Goal: Information Seeking & Learning: Learn about a topic

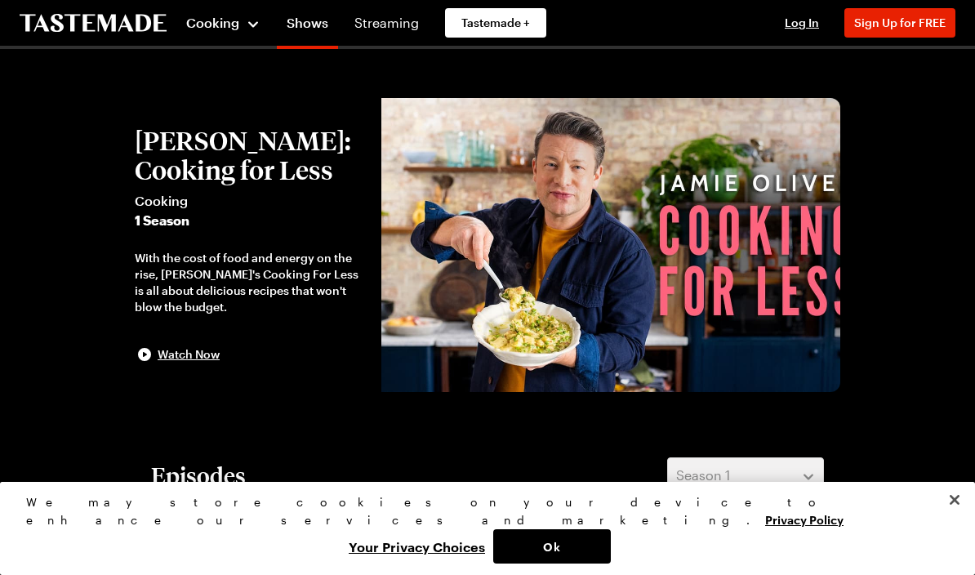
click at [225, 26] on span "Cooking" at bounding box center [212, 23] width 53 height 16
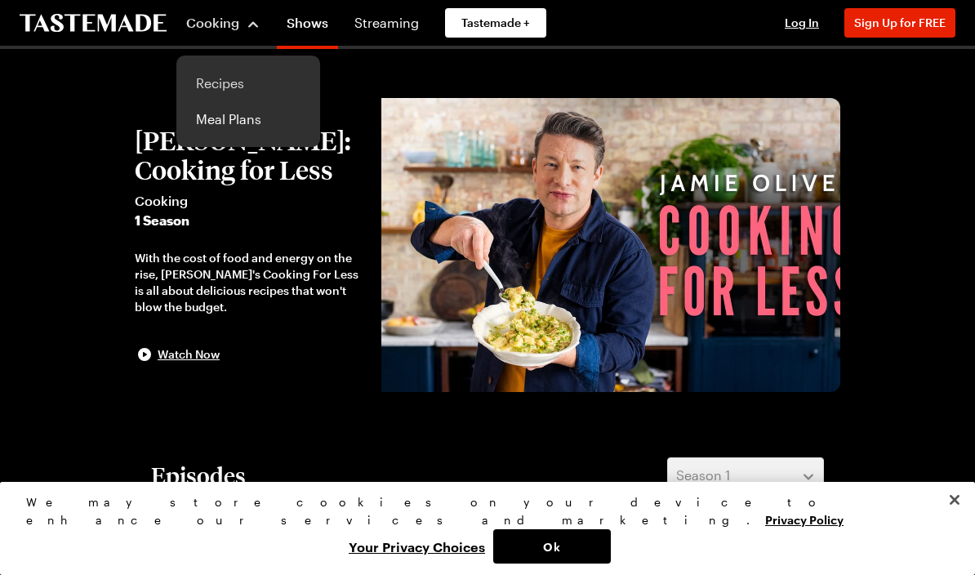
click at [243, 87] on link "Recipes" at bounding box center [248, 83] width 124 height 36
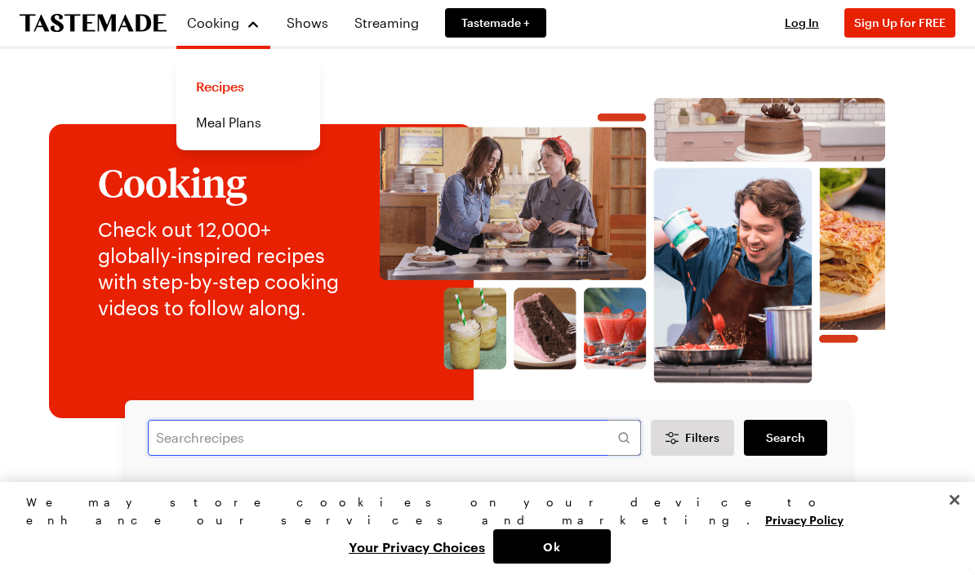
click at [457, 432] on input "text" at bounding box center [394, 438] width 493 height 36
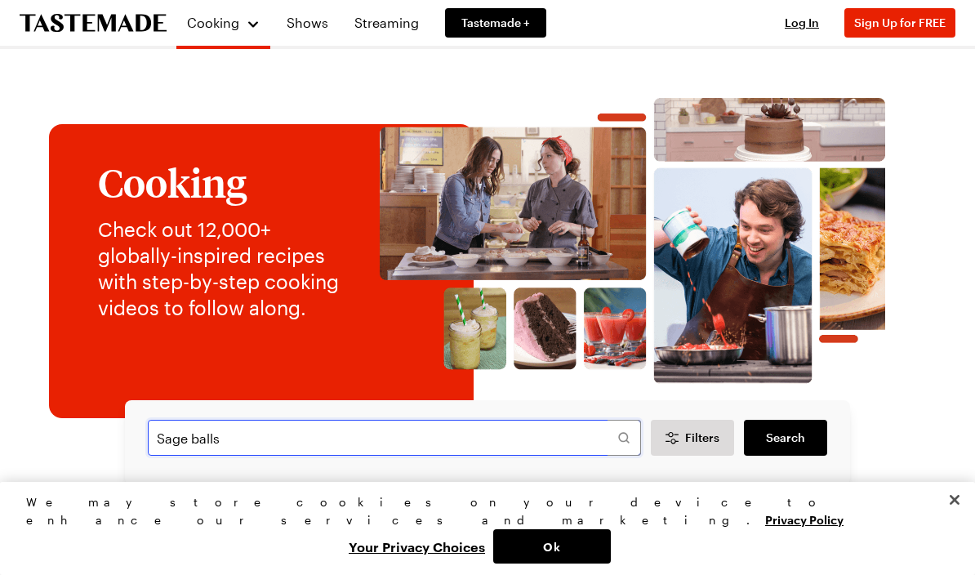
type input "Sage balls"
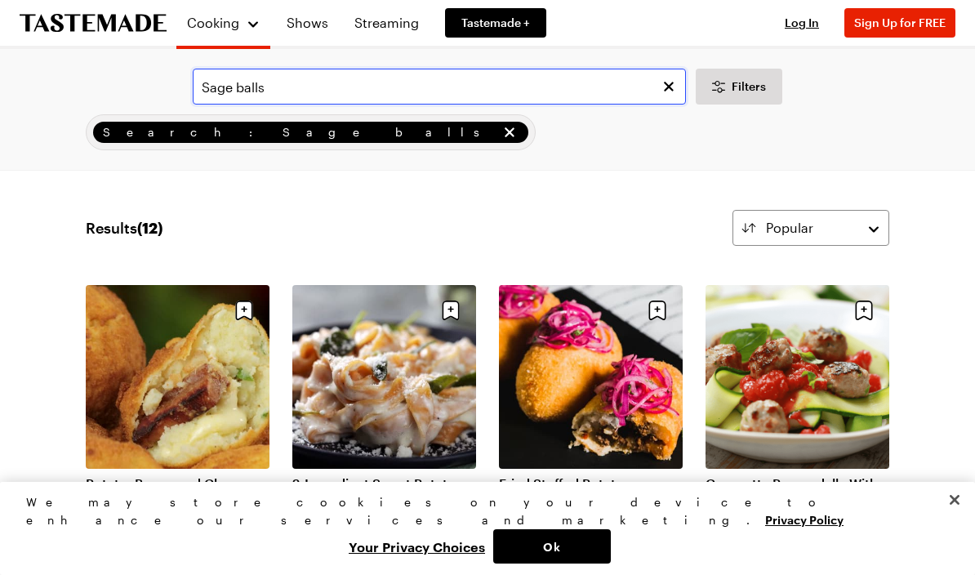
click at [319, 78] on input "Sage balls" at bounding box center [439, 87] width 493 height 36
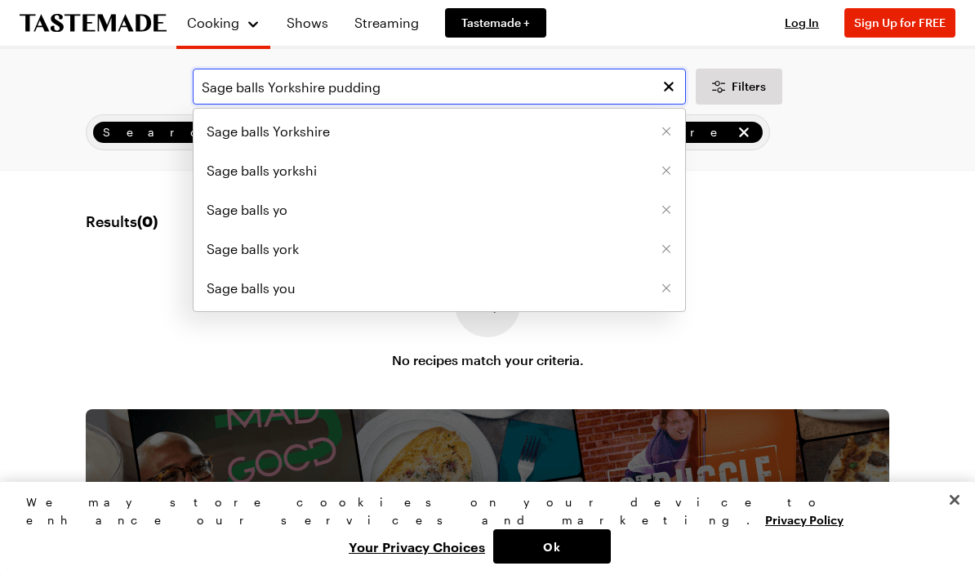
type input "Sage balls Yorkshire pudding"
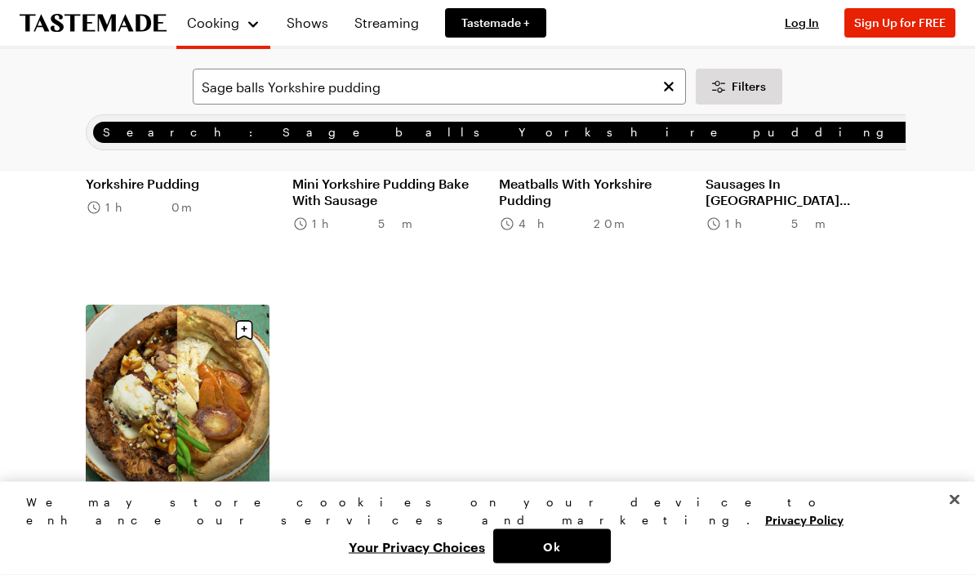
scroll to position [639, 0]
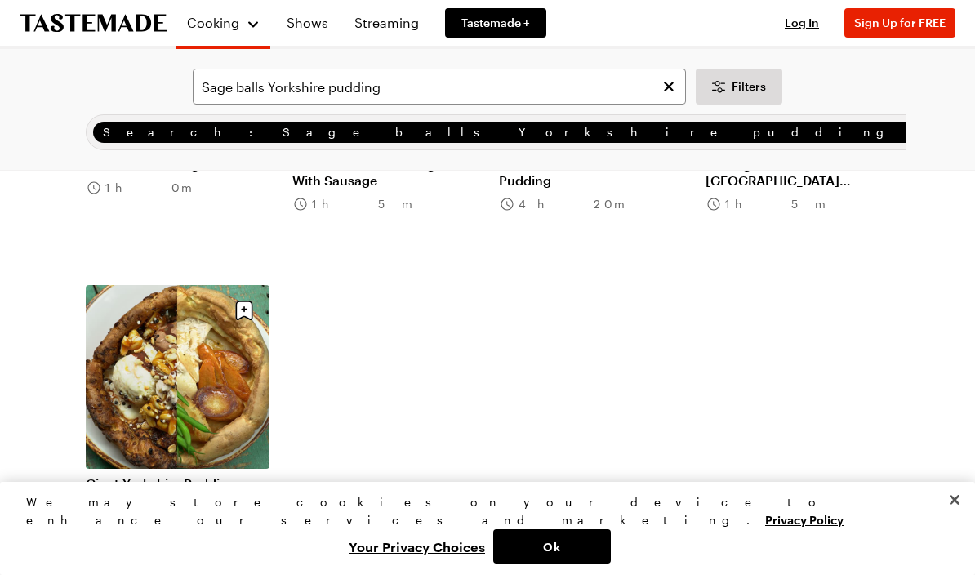
click at [181, 475] on link "Giant Yorkshire Pudding – Two Ways" at bounding box center [178, 491] width 184 height 33
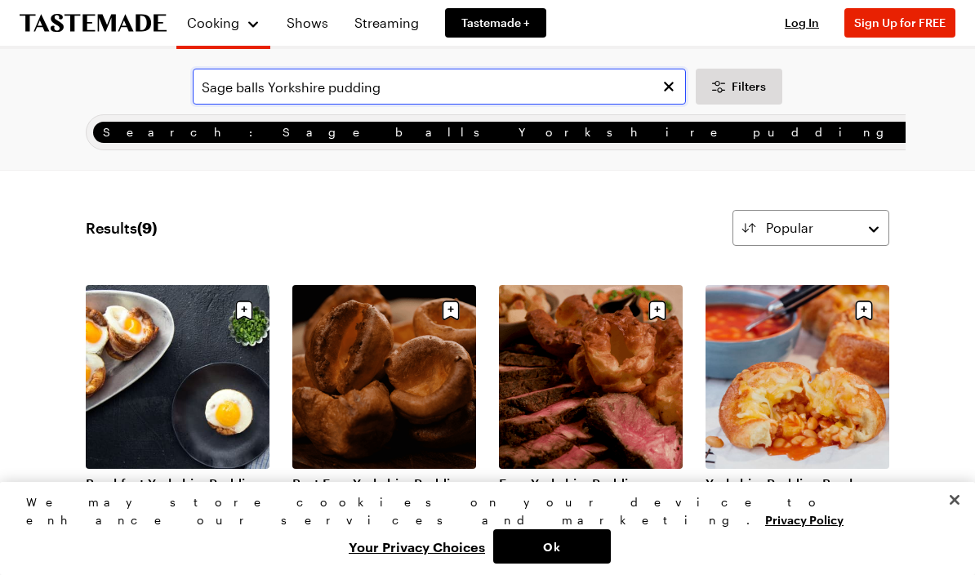
click at [422, 79] on input "Sage balls Yorkshire pudding" at bounding box center [439, 87] width 493 height 36
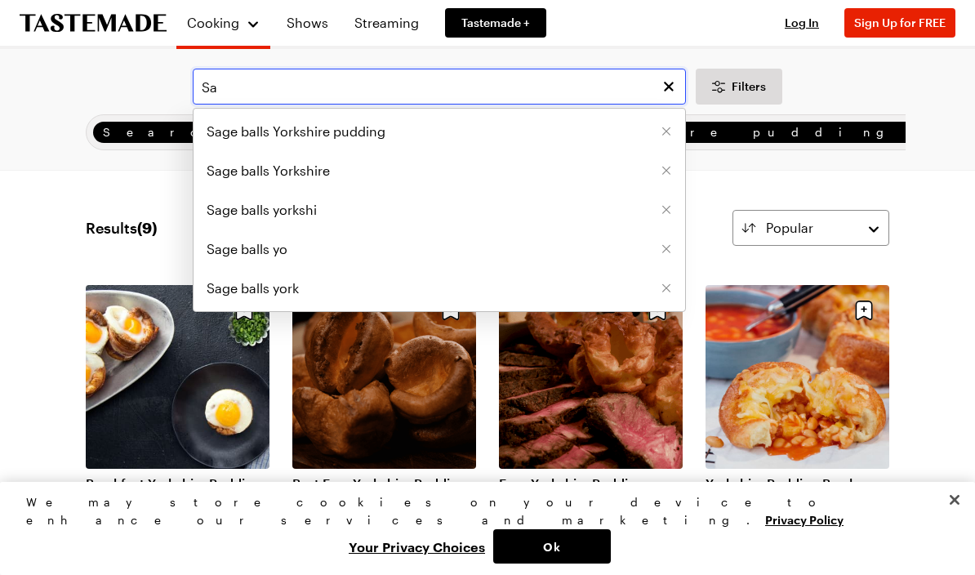
type input "S"
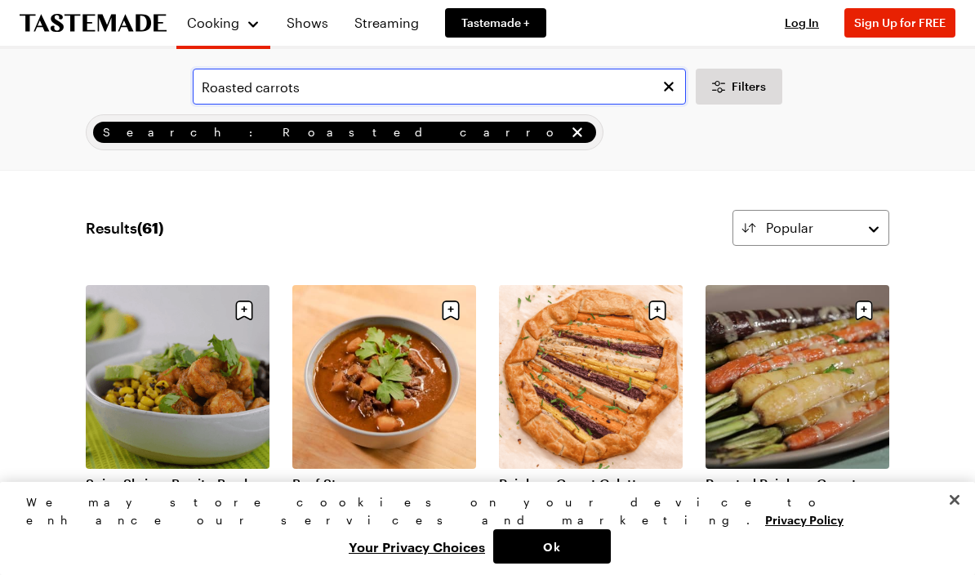
type input "Roasted carrots"
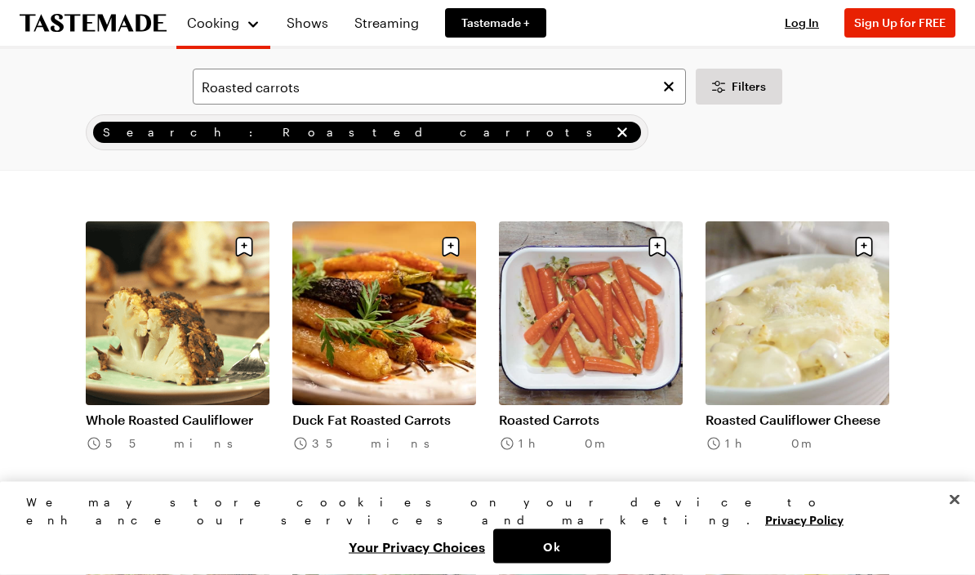
scroll to position [1024, 0]
